Goal: Answer question/provide support

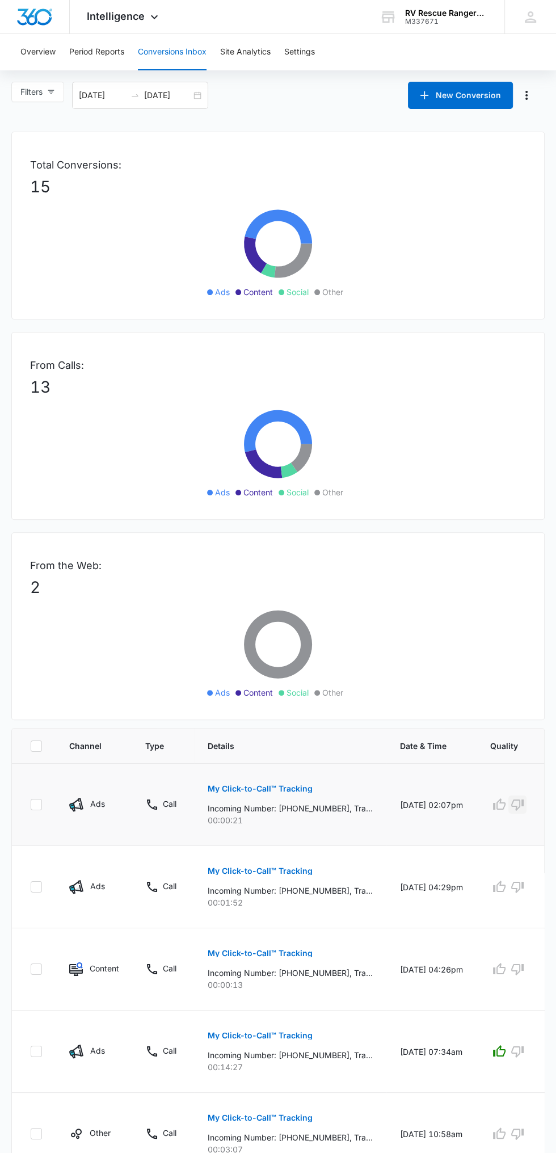
click at [522, 801] on icon "button" at bounding box center [517, 804] width 12 height 11
click at [36, 803] on icon at bounding box center [36, 803] width 7 height 5
click at [31, 804] on input "checkbox" at bounding box center [30, 804] width 1 height 1
checkbox input "true"
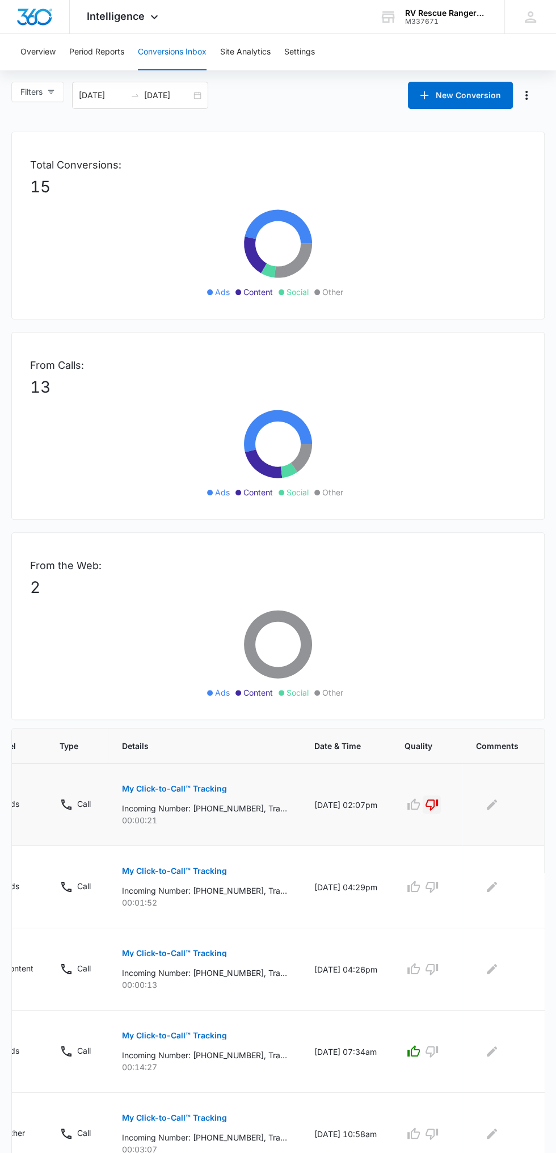
scroll to position [0, 92]
click at [484, 801] on icon "Edit Comments" at bounding box center [485, 804] width 10 height 10
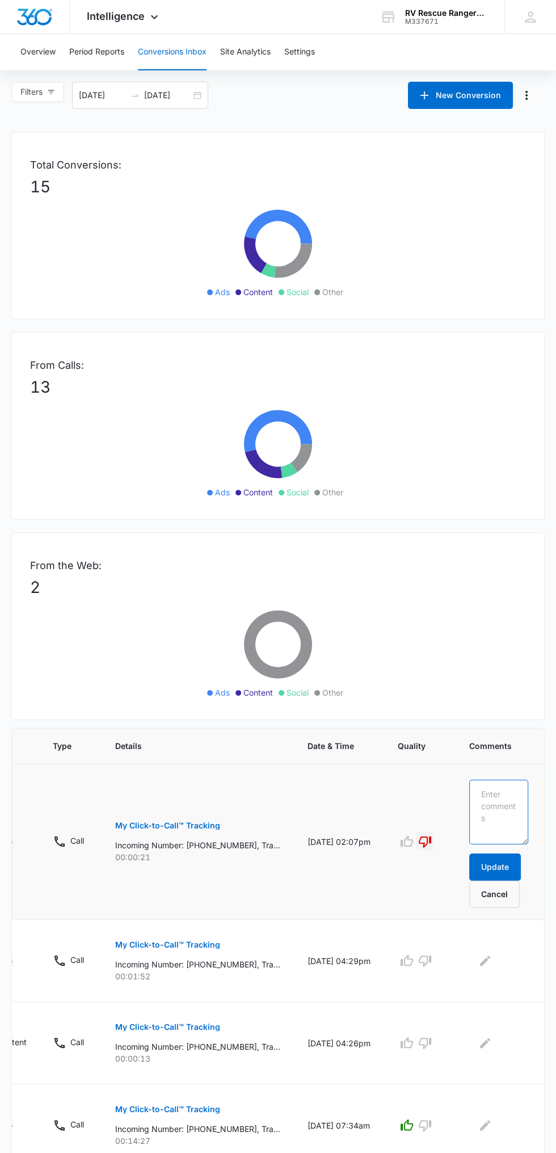
click at [494, 795] on textarea at bounding box center [498, 811] width 59 height 65
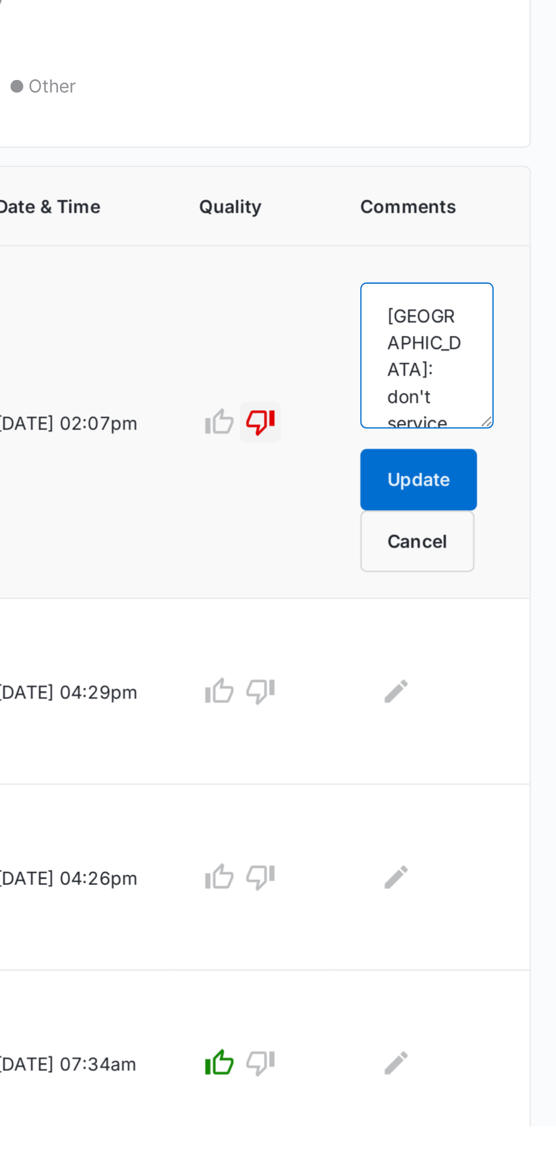
scroll to position [2, 0]
type textarea "[DEMOGRAPHIC_DATA]: don't service the area"
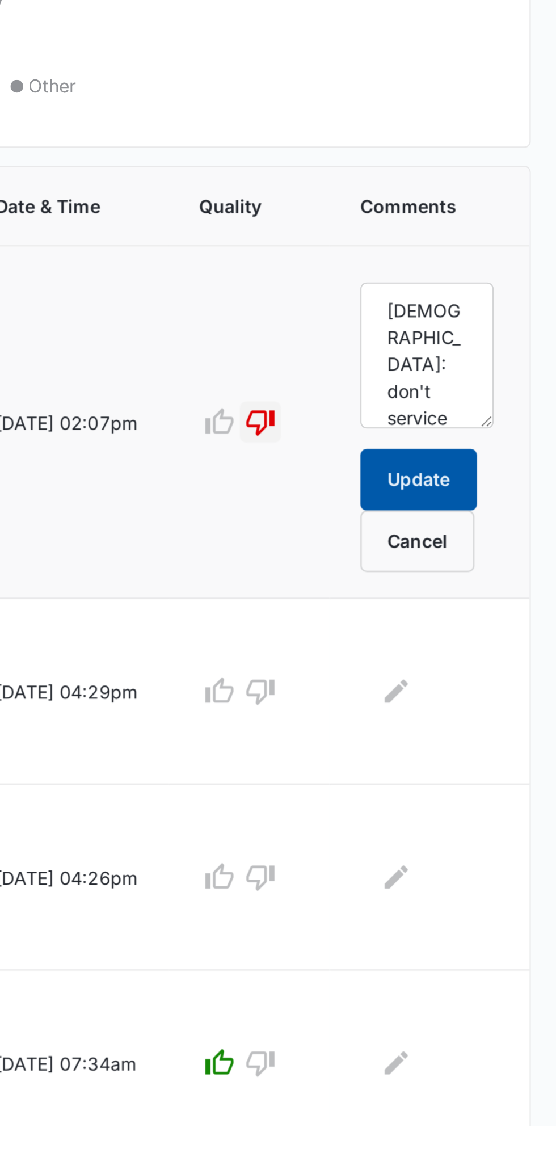
click at [499, 866] on button "Update" at bounding box center [495, 866] width 52 height 27
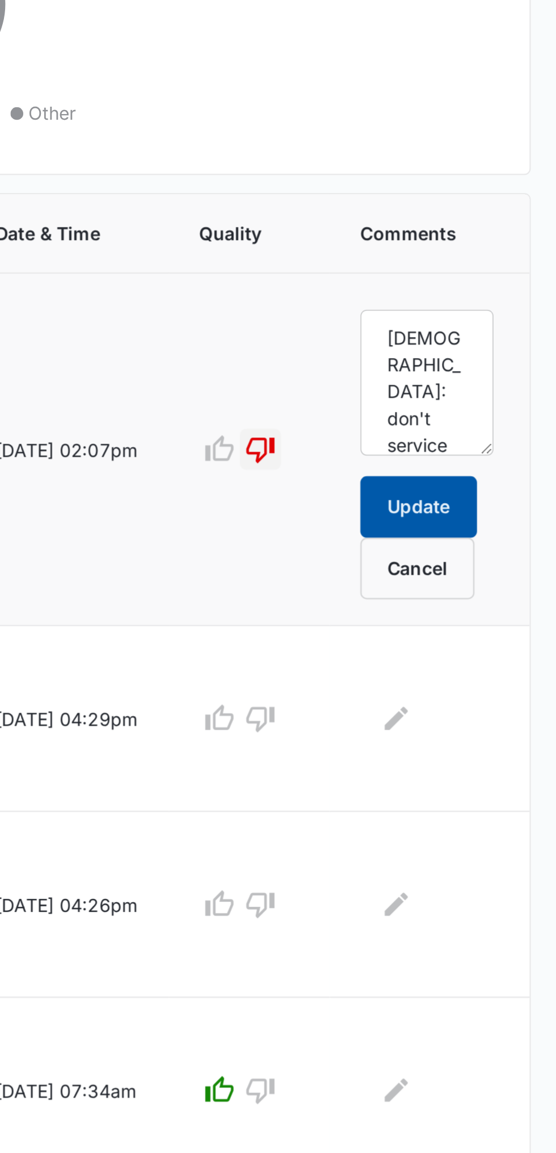
checkbox input "false"
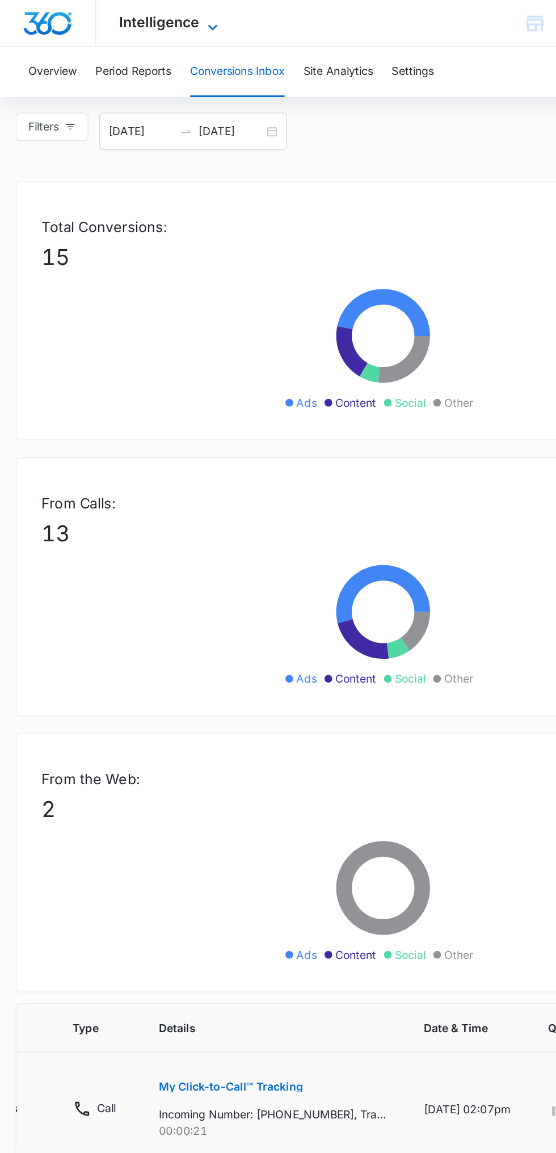
click at [141, 17] on span "Intelligence" at bounding box center [116, 16] width 58 height 12
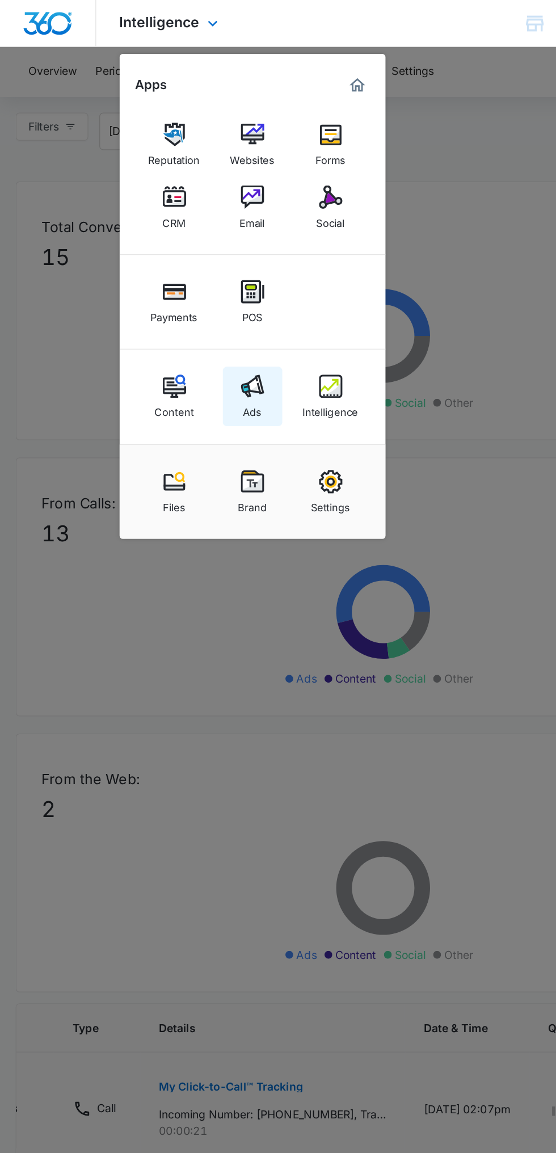
click at [195, 289] on link "Ads" at bounding box center [183, 287] width 43 height 43
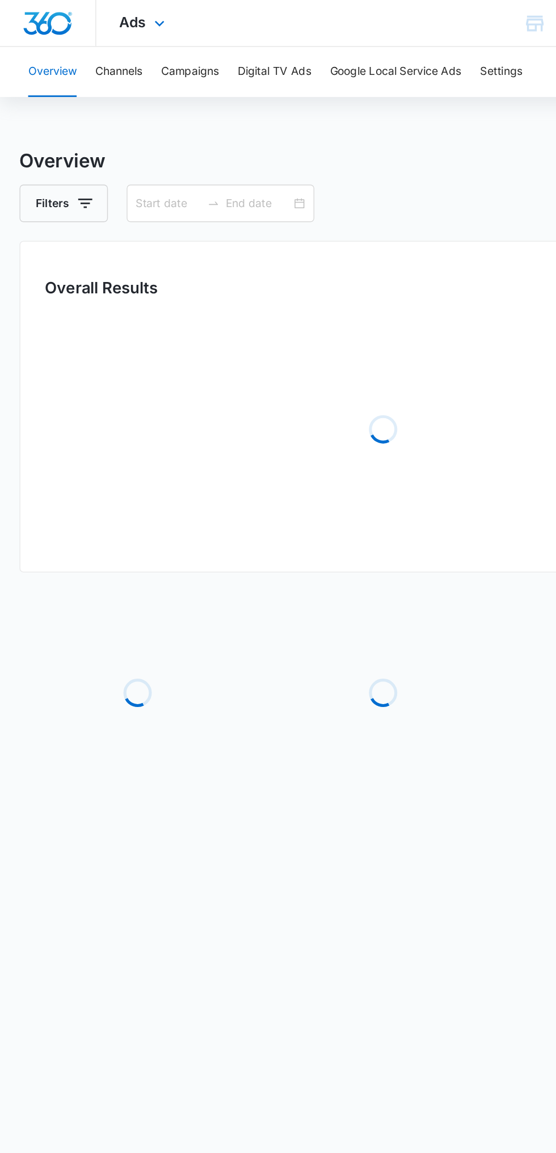
type input "[DATE]"
